Goal: Transaction & Acquisition: Purchase product/service

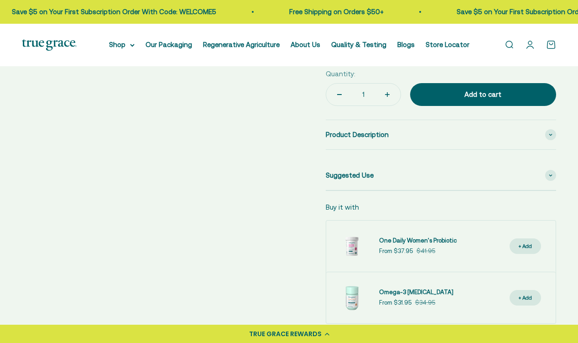
scroll to position [416, 0]
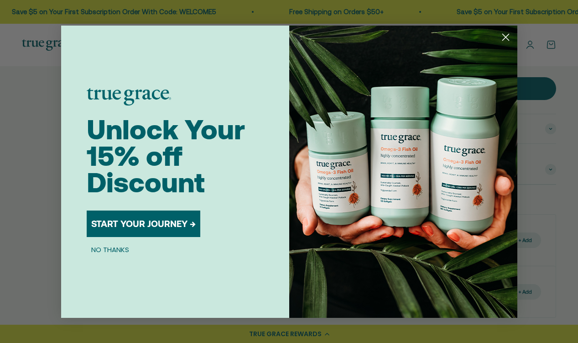
click at [507, 36] on circle "Close dialog" at bounding box center [505, 36] width 15 height 15
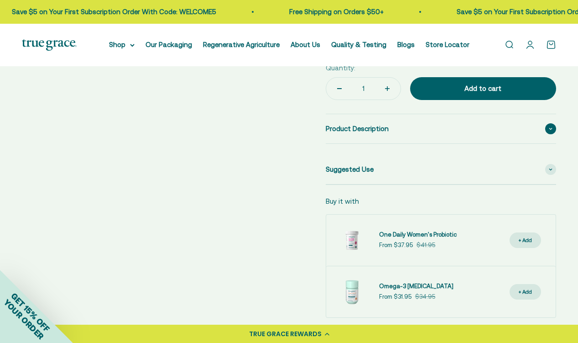
click at [460, 137] on div "Product Description" at bounding box center [441, 128] width 231 height 29
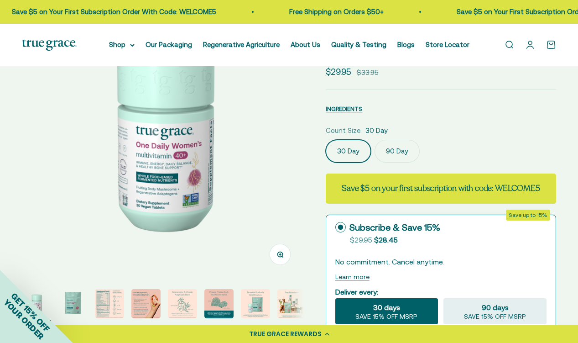
scroll to position [91, 0]
click at [340, 156] on label "30 Day" at bounding box center [348, 151] width 45 height 23
click at [326, 140] on input "30 Day" at bounding box center [326, 140] width 0 height 0
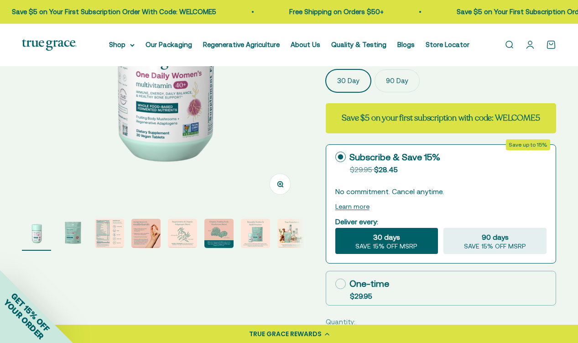
scroll to position [169, 0]
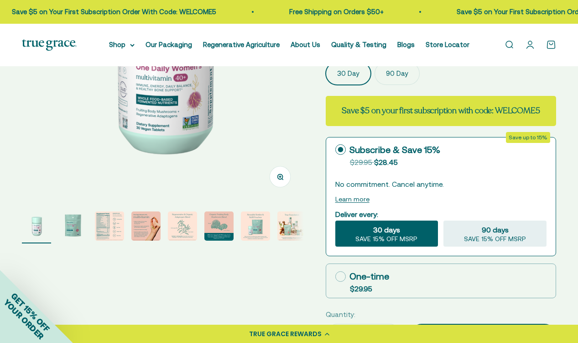
click at [341, 275] on icon at bounding box center [341, 276] width 11 height 11
click at [336, 276] on input "One-time $29.95" at bounding box center [335, 276] width 0 height 0
radio input "true"
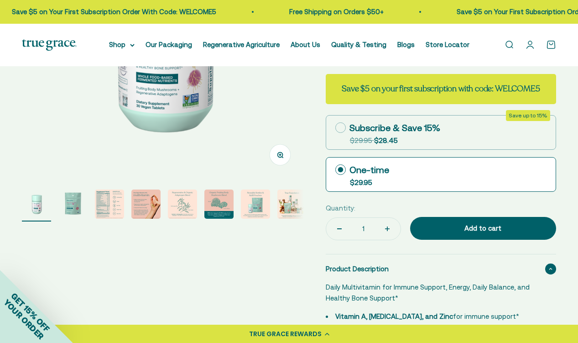
scroll to position [204, 0]
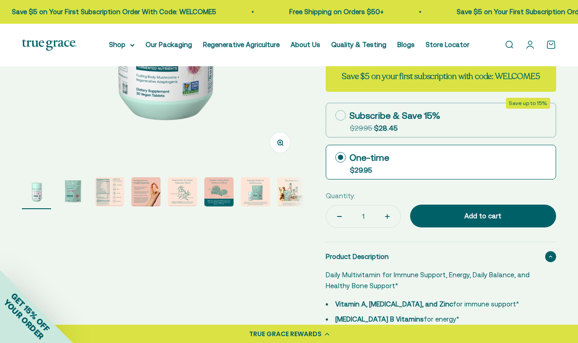
click at [114, 190] on img "Go to item 3" at bounding box center [109, 191] width 29 height 29
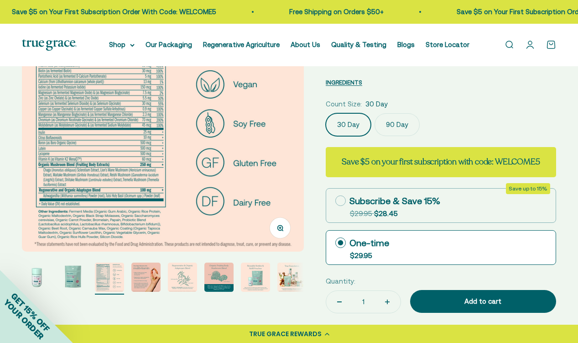
scroll to position [133, 0]
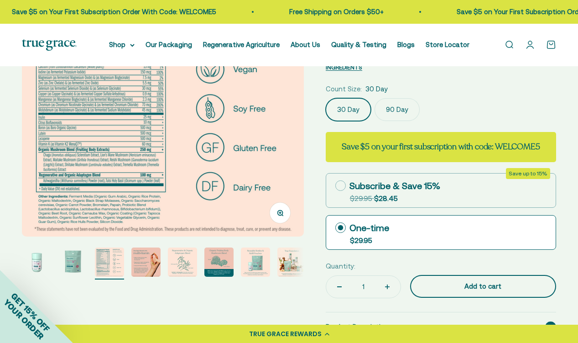
click at [451, 289] on div "Add to cart" at bounding box center [484, 286] width 110 height 11
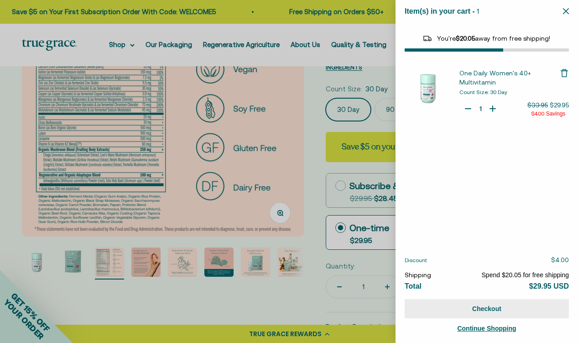
select select "40055698129088"
select select "46108681896150"
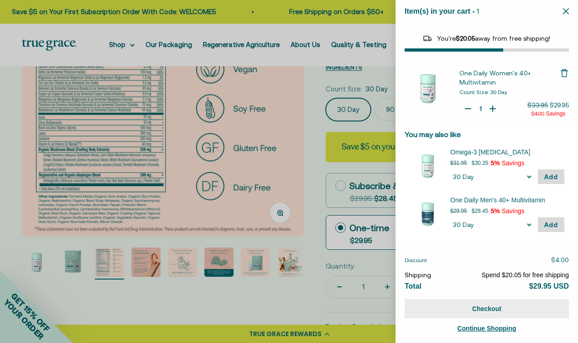
click at [459, 307] on button "Checkout" at bounding box center [487, 308] width 164 height 19
